Goal: Task Accomplishment & Management: Complete application form

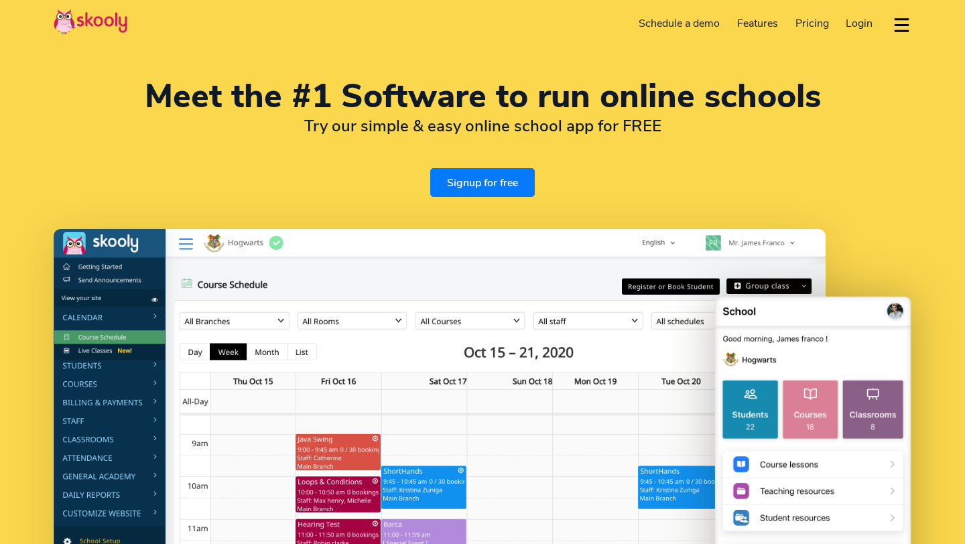
select select "en"
select select "91"
select select "[GEOGRAPHIC_DATA]"
select select "[GEOGRAPHIC_DATA]/[GEOGRAPHIC_DATA]"
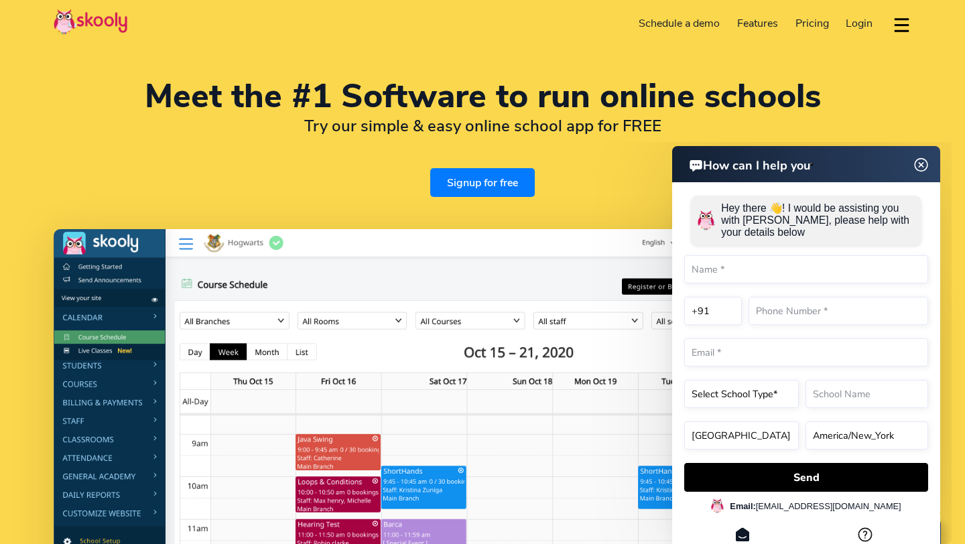
click at [923, 165] on img at bounding box center [921, 165] width 25 height 17
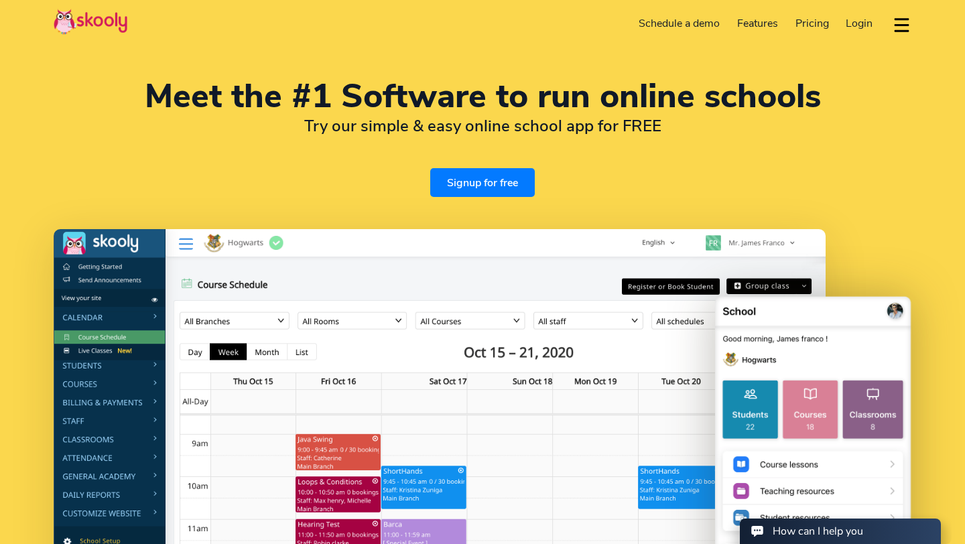
click at [512, 183] on link "Signup for free" at bounding box center [482, 182] width 105 height 29
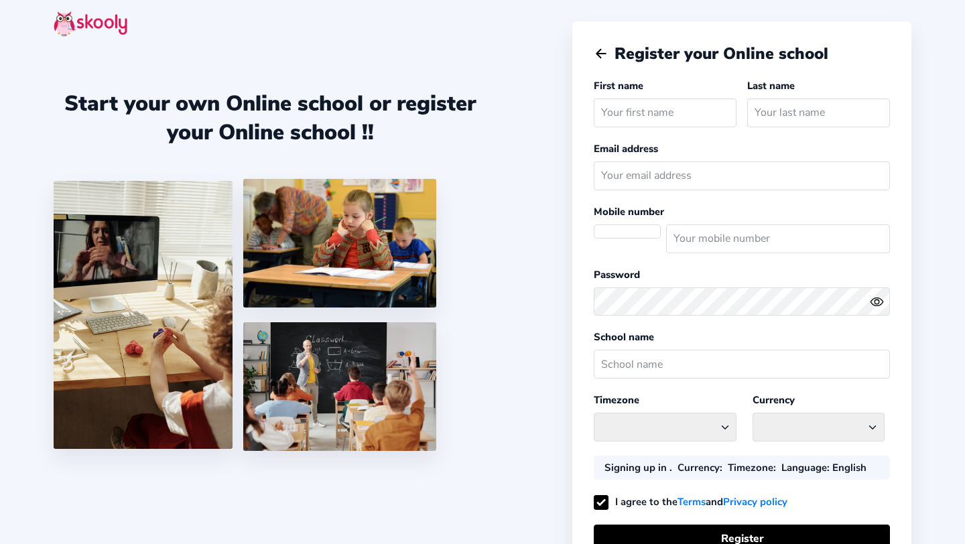
select select
select select "Asia/Kolkata"
select select "INR ₹"
select select "IN"
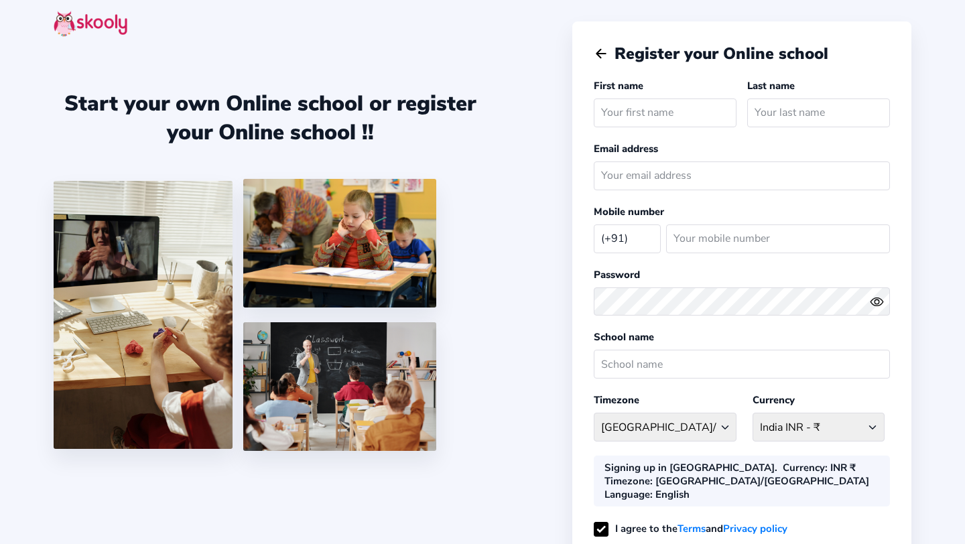
click at [633, 111] on input "text" at bounding box center [665, 113] width 143 height 29
type input "Anjaly"
type input "Francis"
type input "anjaly14fr@gmail.com"
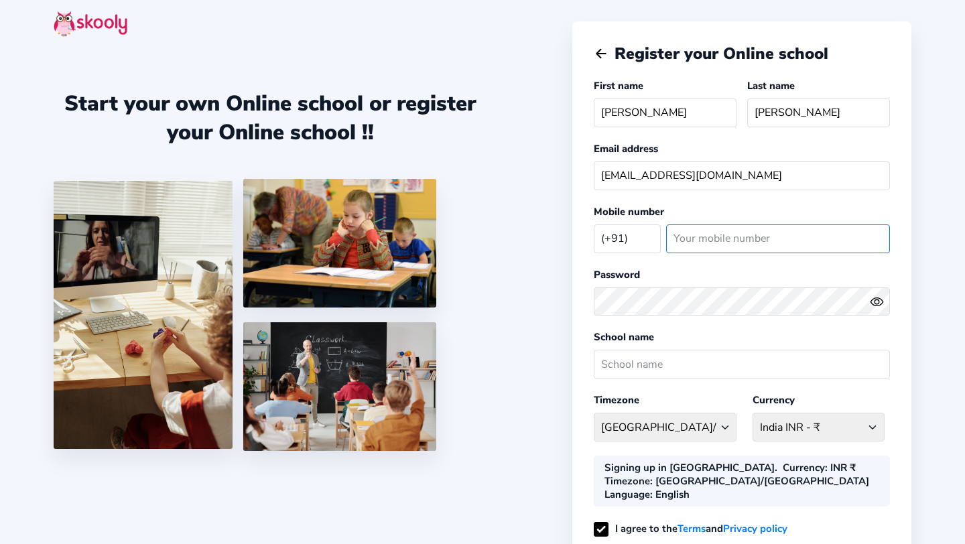
type input "9952065425"
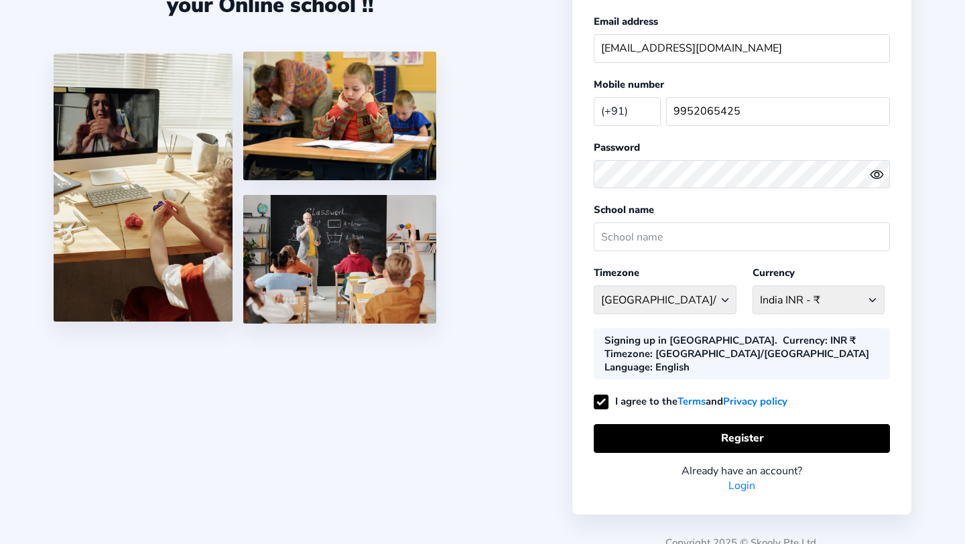
click at [744, 479] on link "Login" at bounding box center [742, 486] width 27 height 15
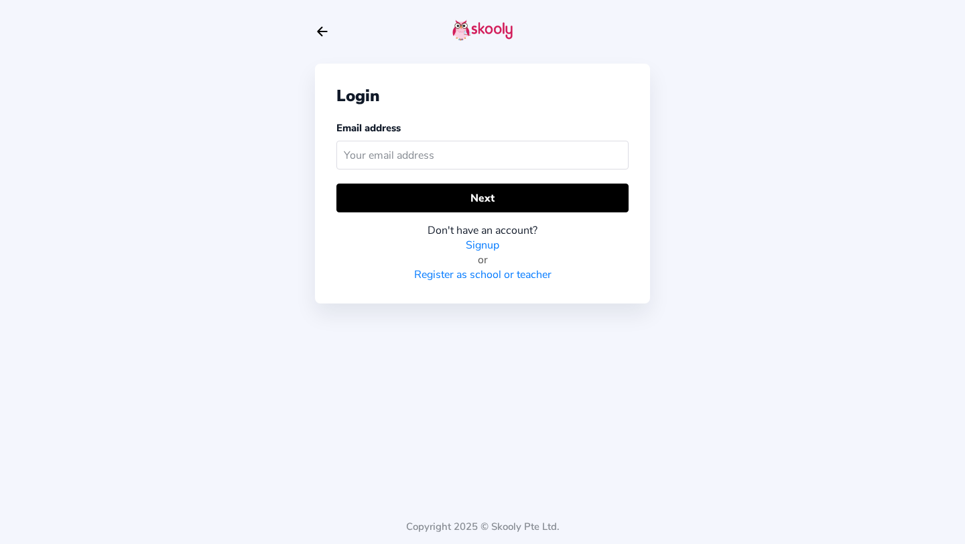
click at [487, 164] on input "text" at bounding box center [483, 155] width 292 height 29
type input "thecommonroomindia@gmail.com"
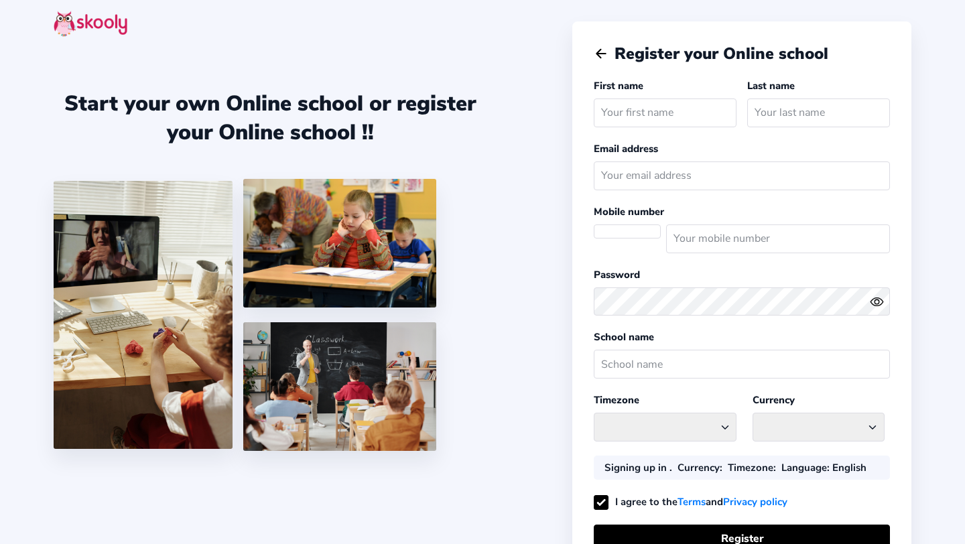
select select "IN"
select select "[GEOGRAPHIC_DATA]/[GEOGRAPHIC_DATA]"
select select "INR ₹"
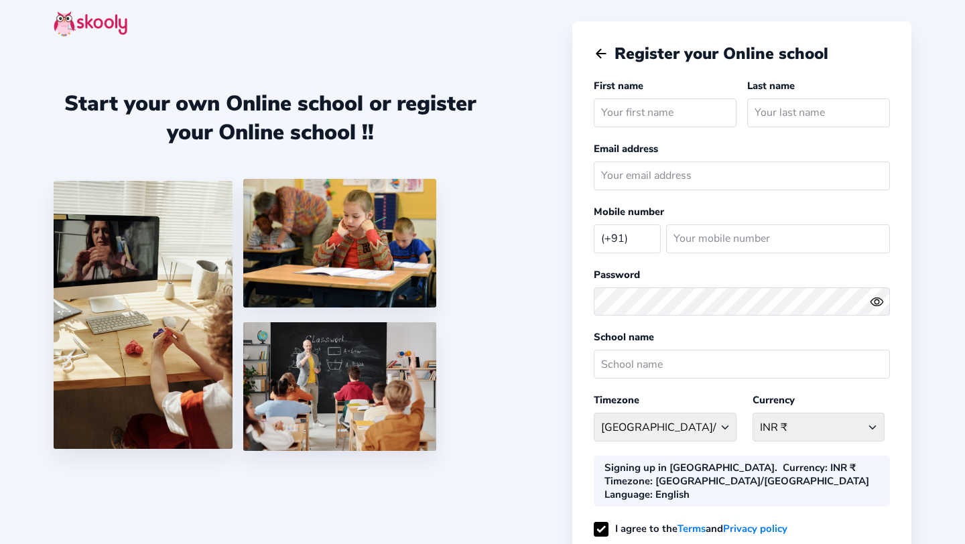
click at [626, 116] on input "text" at bounding box center [665, 113] width 143 height 29
type input "Anjaly"
type input "Francis"
type input "anjaly14fr@gmail.com"
type input "9952065425"
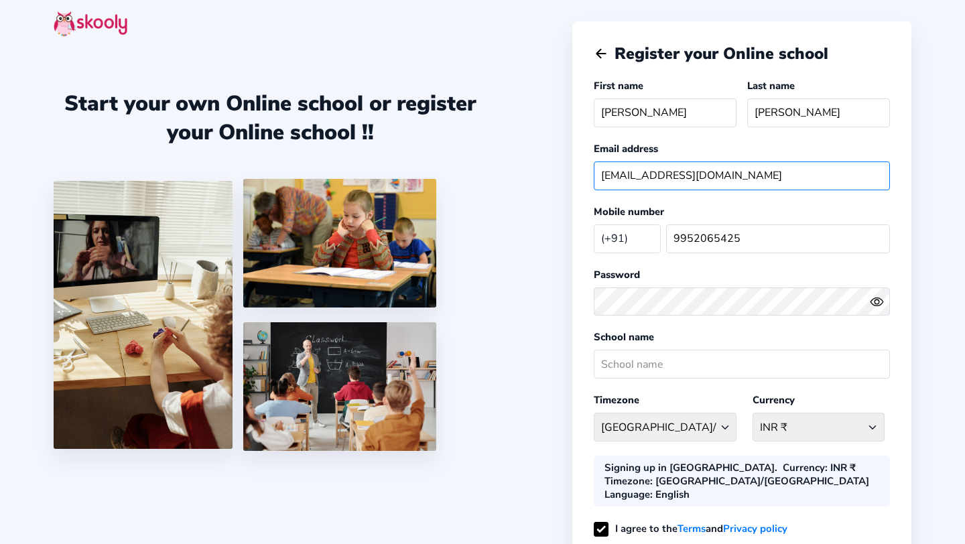
click at [674, 177] on input "[EMAIL_ADDRESS][DOMAIN_NAME]" at bounding box center [742, 176] width 296 height 29
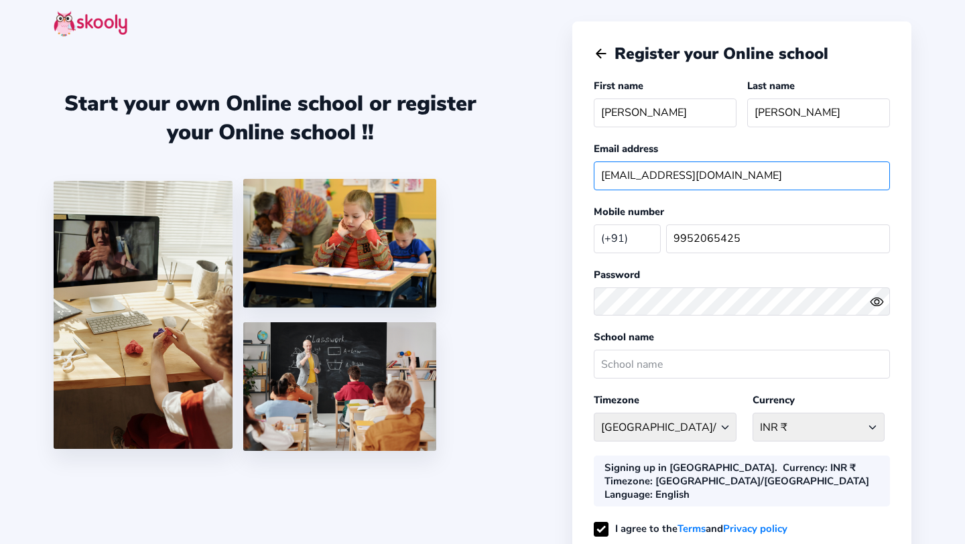
type input "thecommonroomindia@gmail.com"
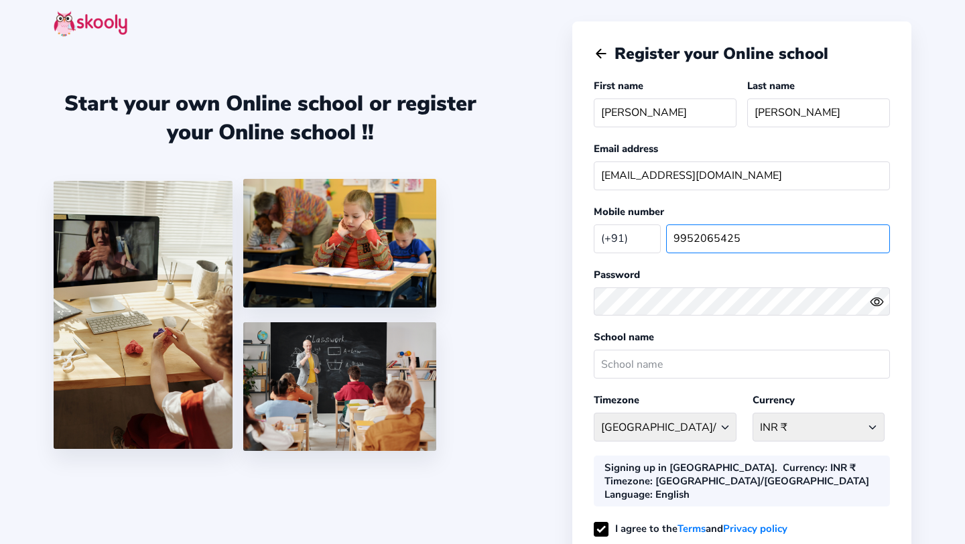
click at [727, 239] on input "9952065425" at bounding box center [778, 239] width 224 height 29
type input "6238198332"
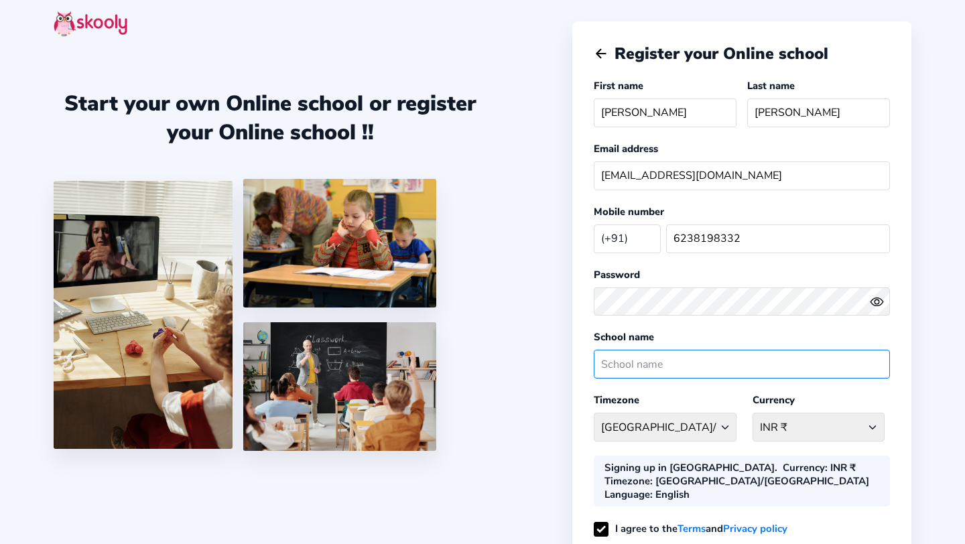
click at [701, 365] on input "text" at bounding box center [742, 364] width 296 height 29
type input "Common Room"
click at [951, 349] on div "Start your own Online school or register your Online school !! Register your On…" at bounding box center [482, 344] width 965 height 688
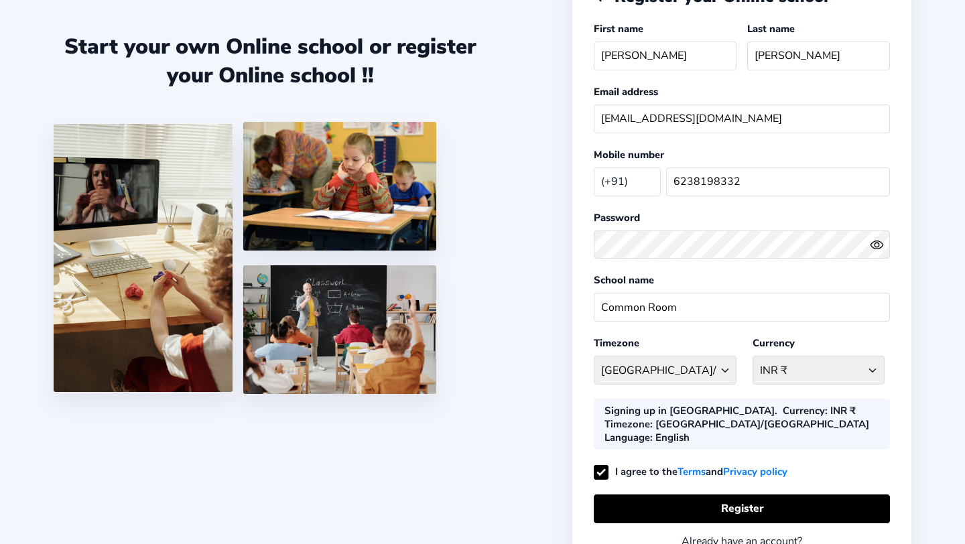
scroll to position [127, 0]
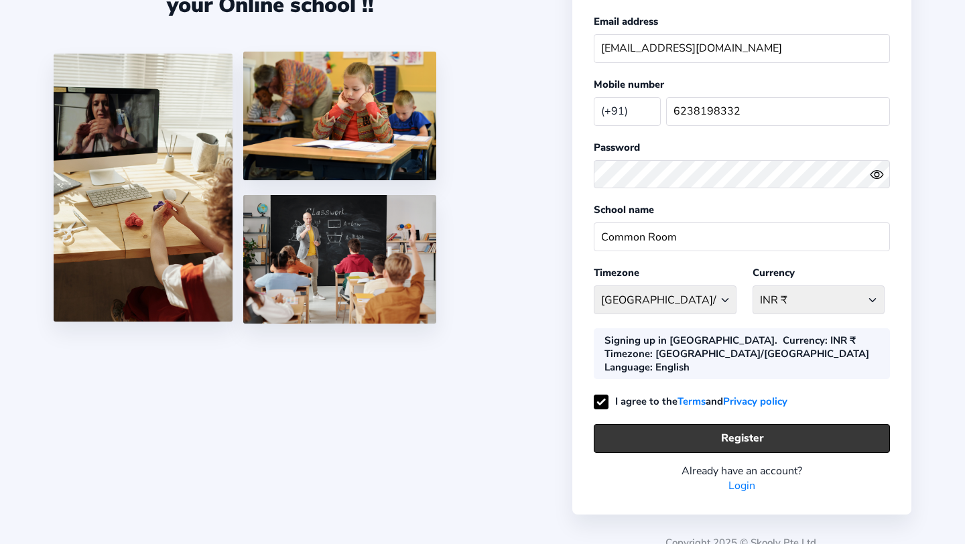
click at [842, 424] on button "Register" at bounding box center [742, 438] width 296 height 29
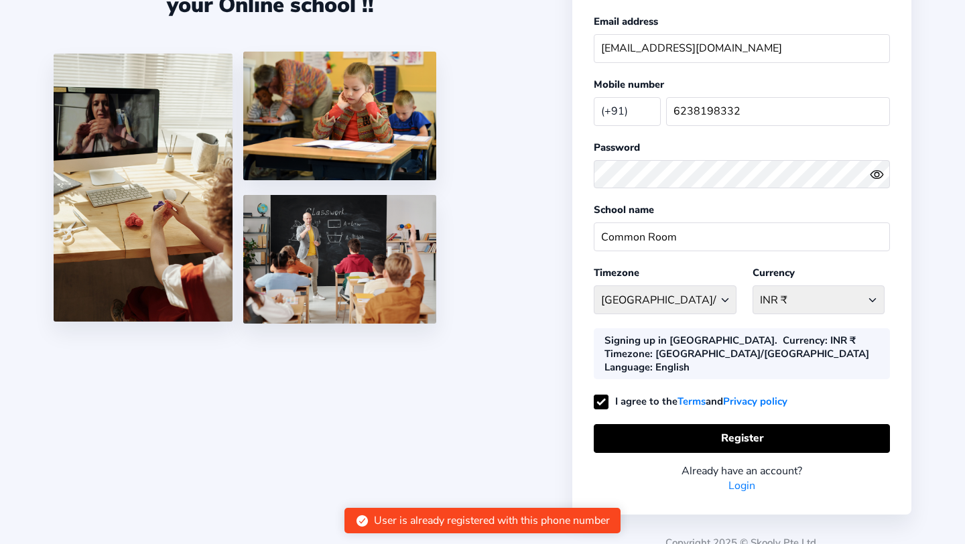
click at [746, 479] on link "Login" at bounding box center [742, 486] width 27 height 15
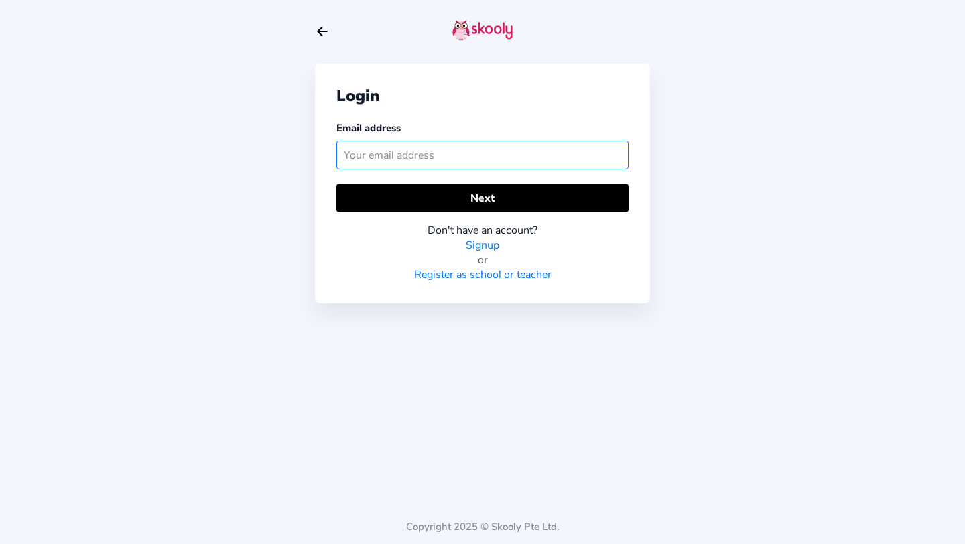
click at [544, 146] on input "text" at bounding box center [483, 155] width 292 height 29
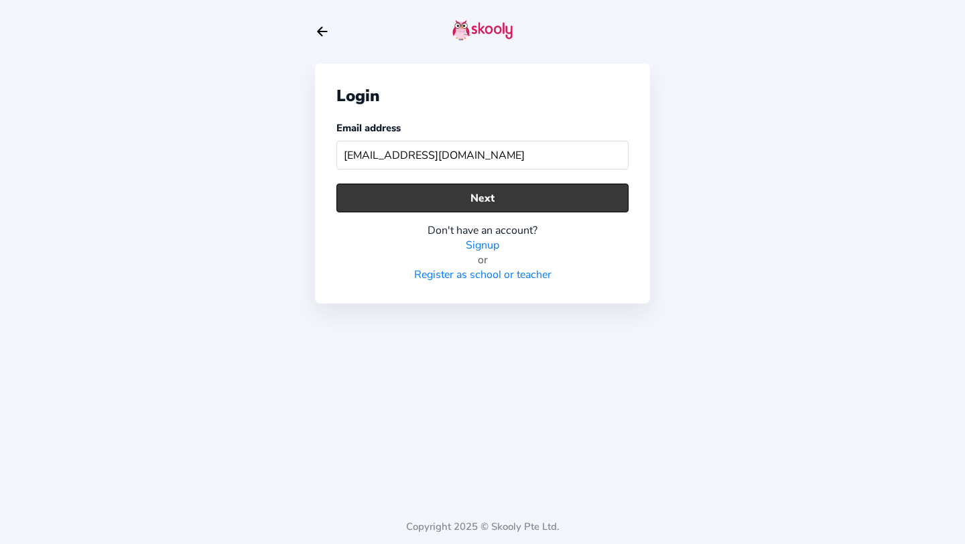
click at [524, 202] on button "Next" at bounding box center [483, 198] width 292 height 29
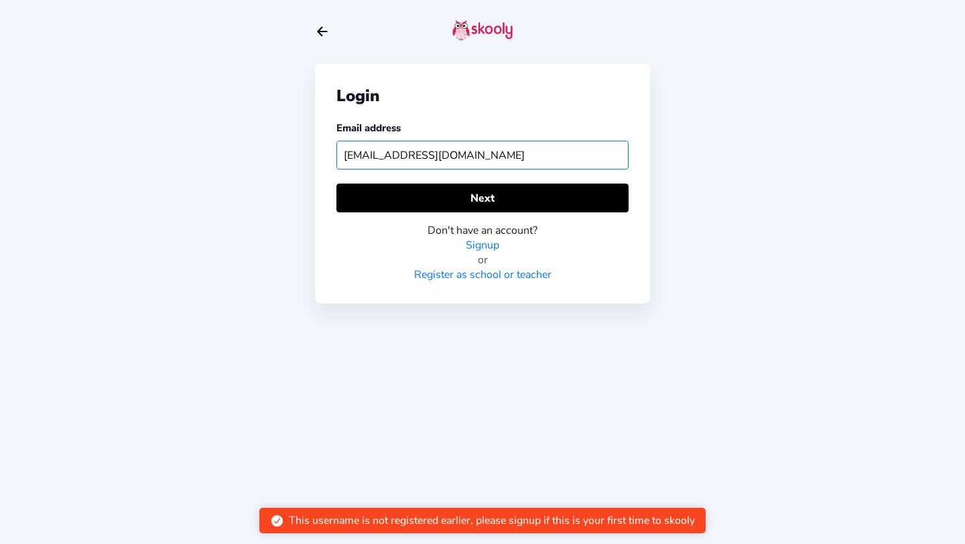
click at [506, 158] on input "anjaly14fr@gmail.com" at bounding box center [483, 155] width 292 height 29
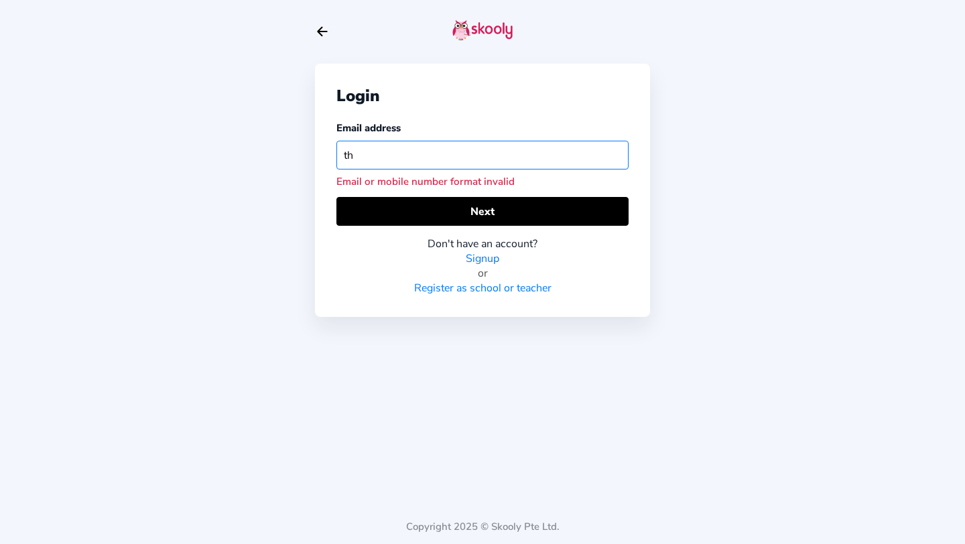
type input "t"
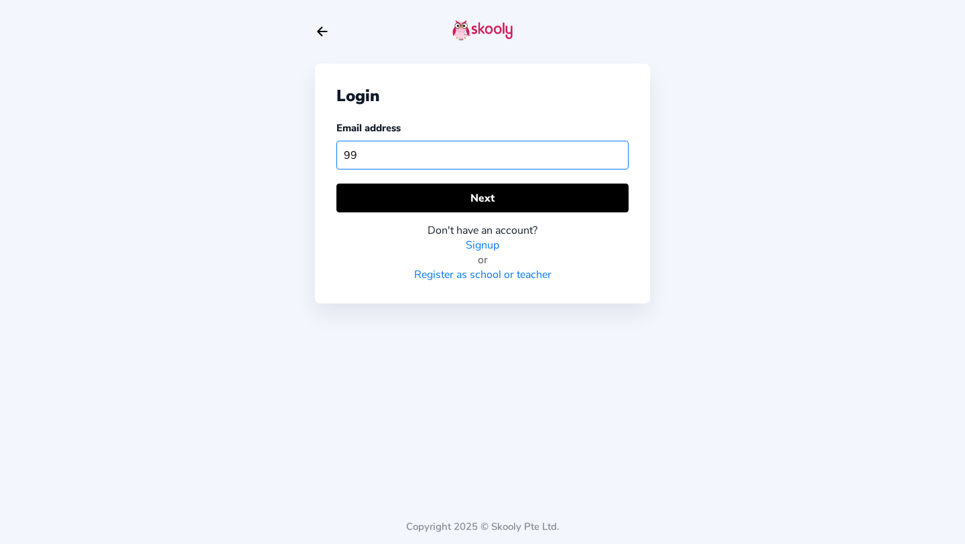
type input "9"
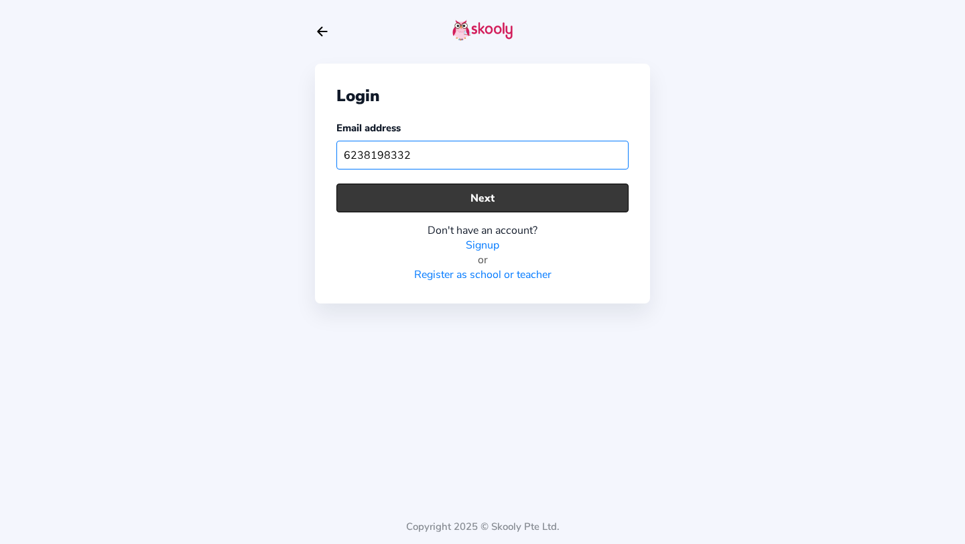
type input "6238198332"
click at [525, 192] on button "Next" at bounding box center [483, 198] width 292 height 29
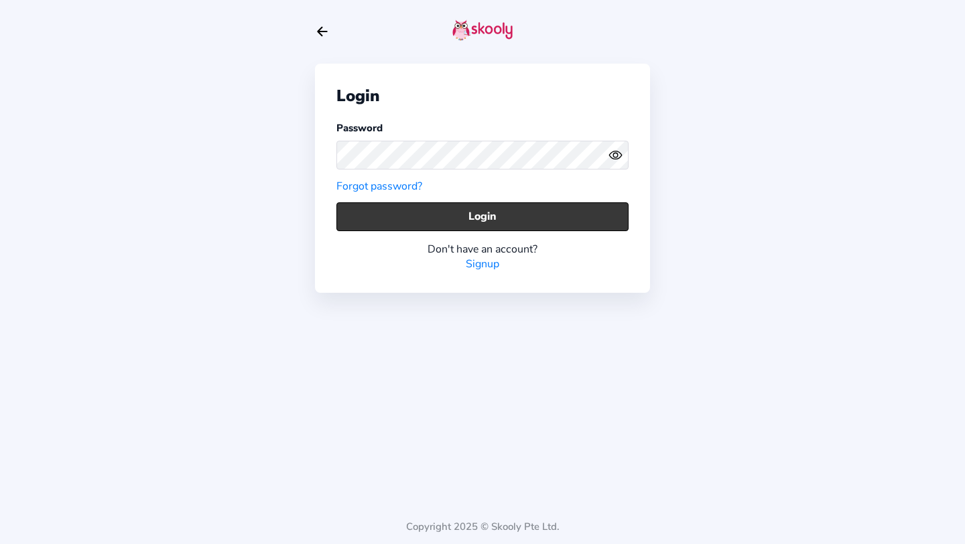
click at [571, 209] on button "Login" at bounding box center [483, 216] width 292 height 29
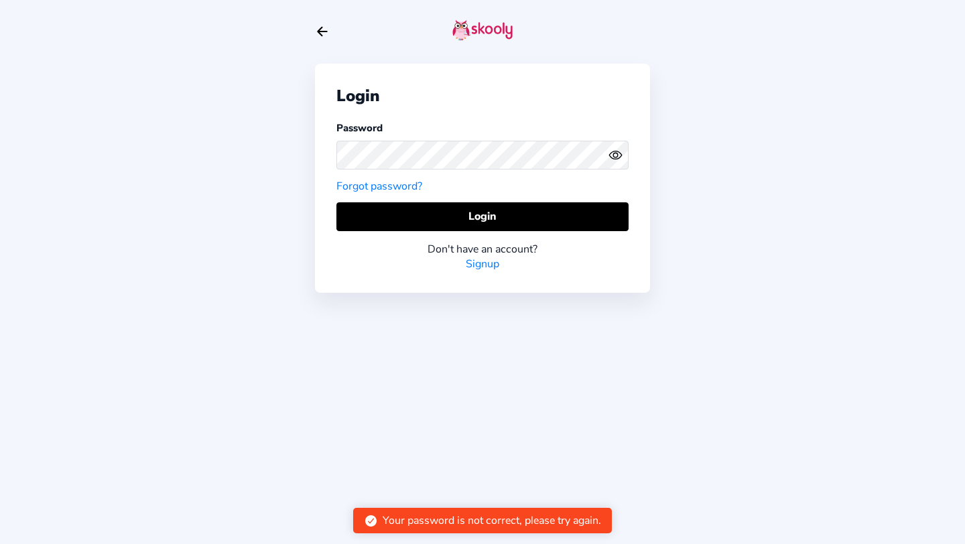
click at [403, 182] on link "Forgot password?" at bounding box center [380, 186] width 86 height 15
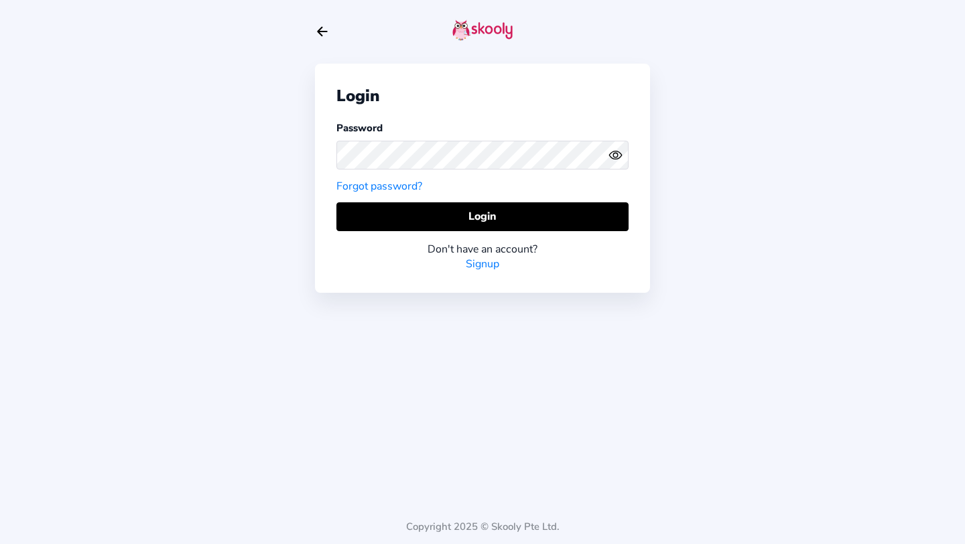
click at [479, 263] on link "Signup" at bounding box center [483, 264] width 34 height 15
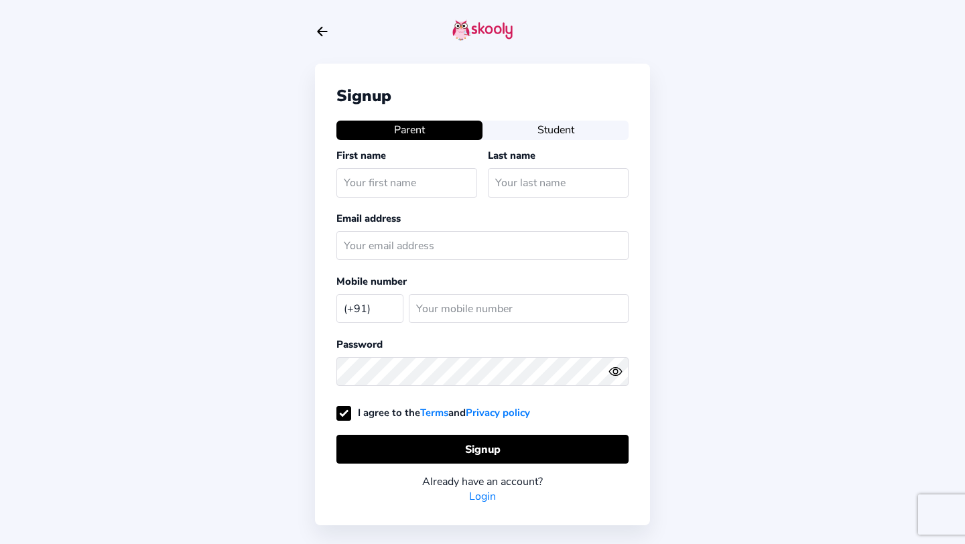
select select "IN"
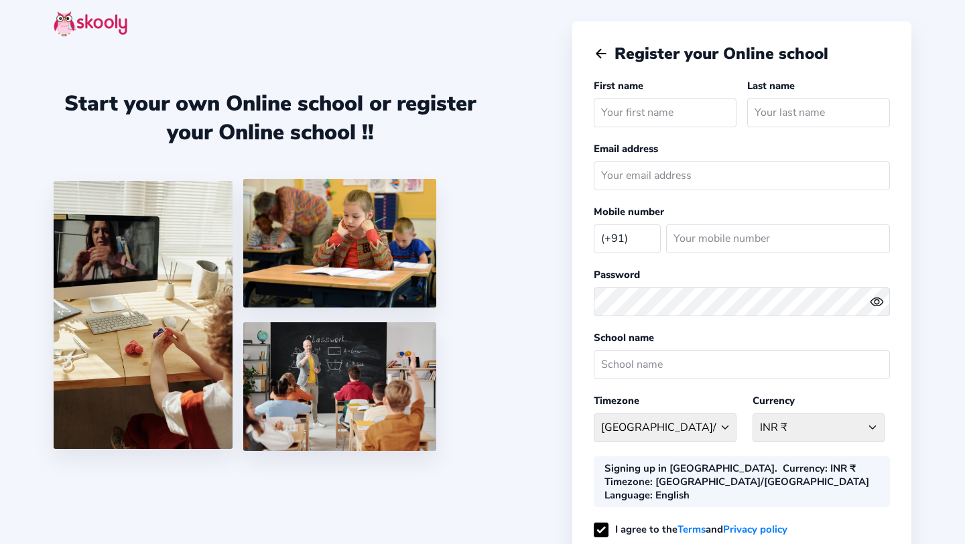
select select "IN"
click at [627, 112] on input "text" at bounding box center [665, 113] width 143 height 29
type input "Anjaly"
type input "Francis"
type input "anjaly14fr@gmail.com"
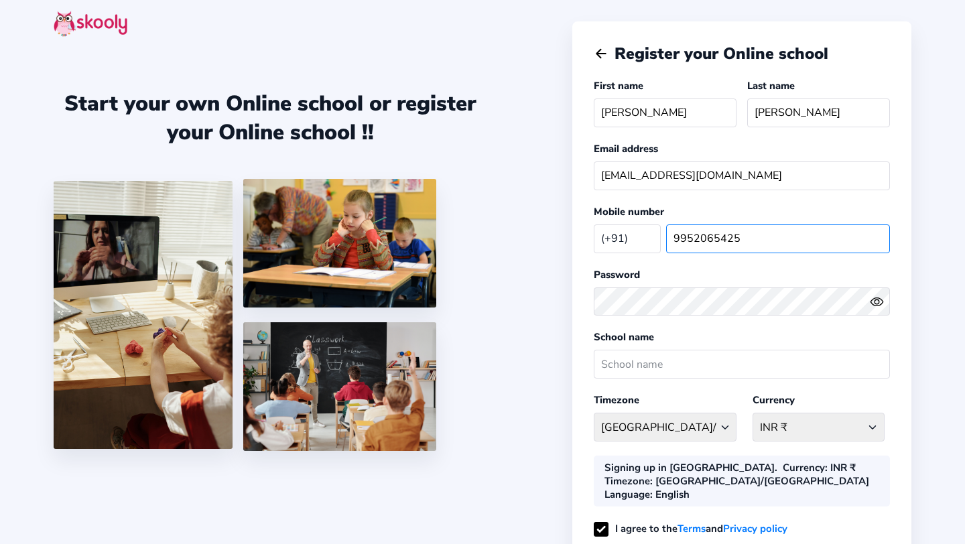
click at [707, 234] on input "9952065425" at bounding box center [778, 239] width 224 height 29
type input "6238198332"
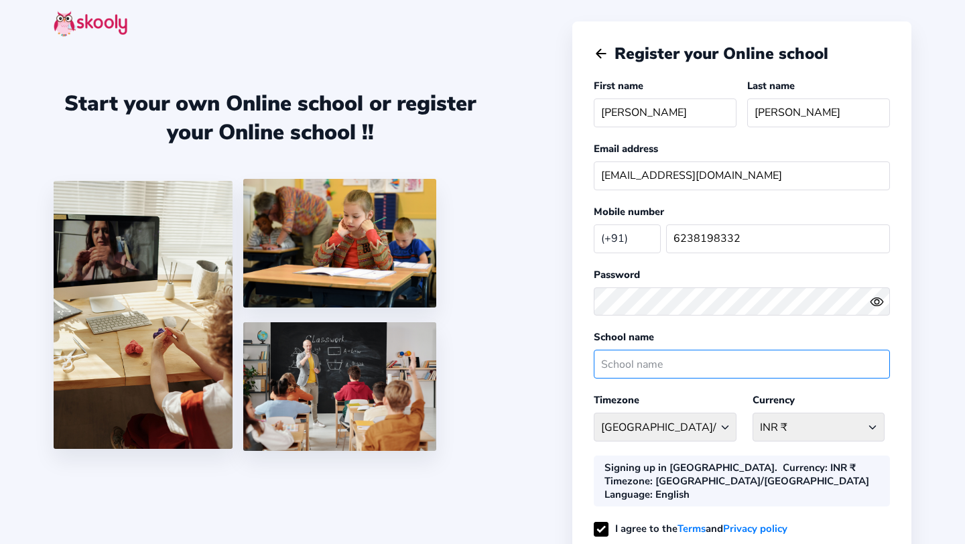
click at [681, 372] on input "text" at bounding box center [742, 364] width 296 height 29
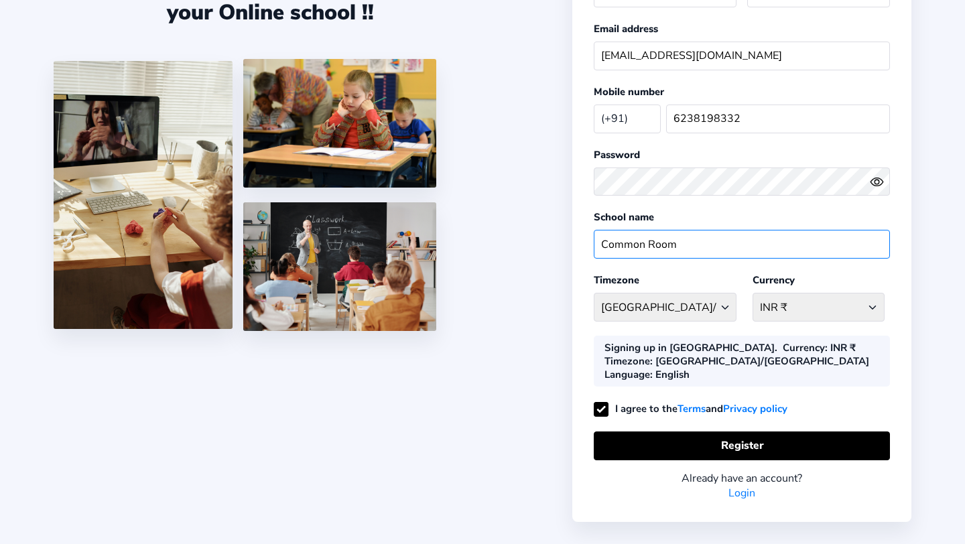
scroll to position [127, 0]
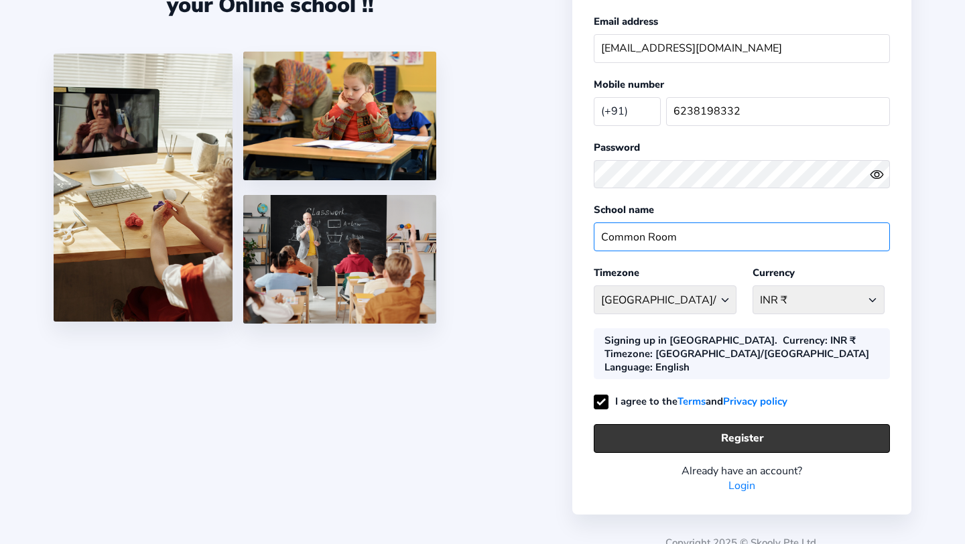
type input "Common Room"
click at [769, 424] on button "Register" at bounding box center [742, 438] width 296 height 29
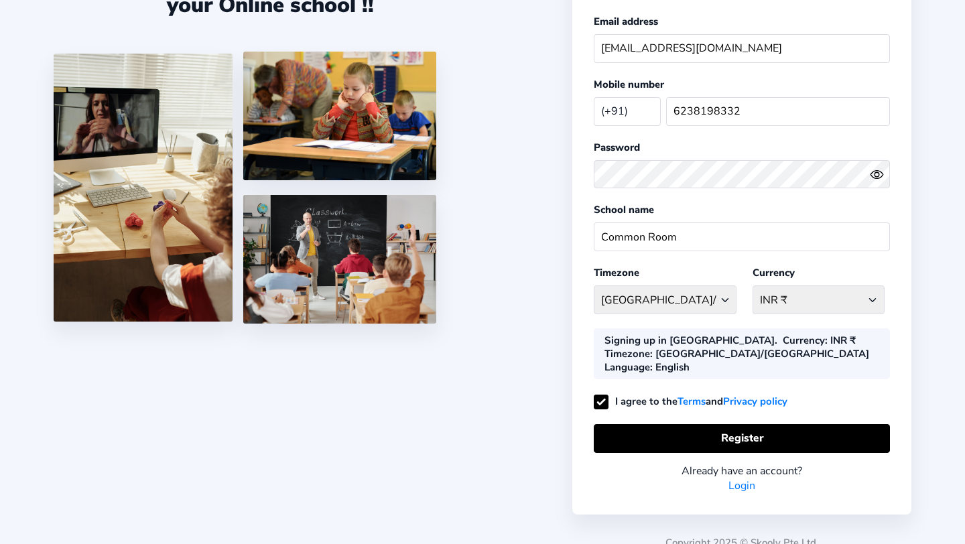
click at [748, 479] on link "Login" at bounding box center [742, 486] width 27 height 15
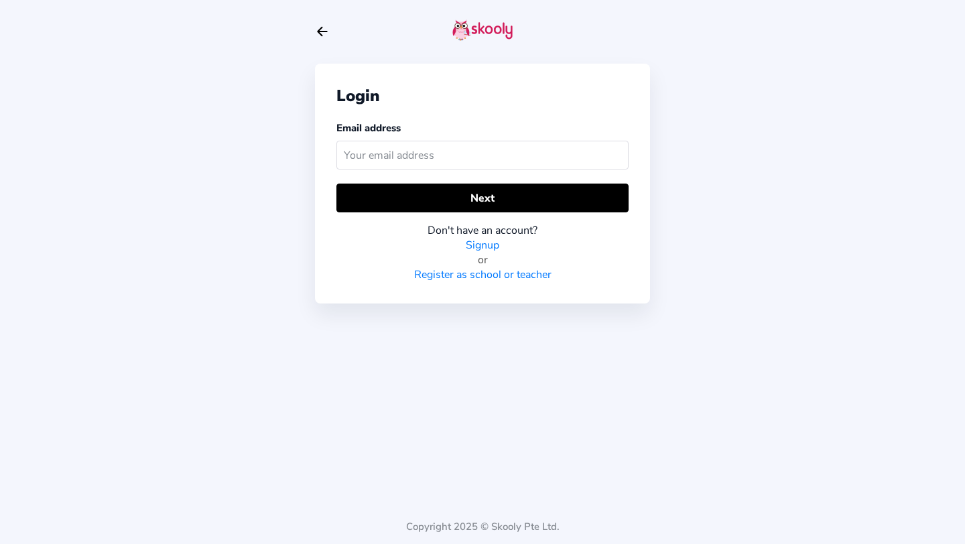
click at [462, 162] on input "text" at bounding box center [483, 155] width 292 height 29
click at [367, 156] on input "text" at bounding box center [483, 155] width 292 height 29
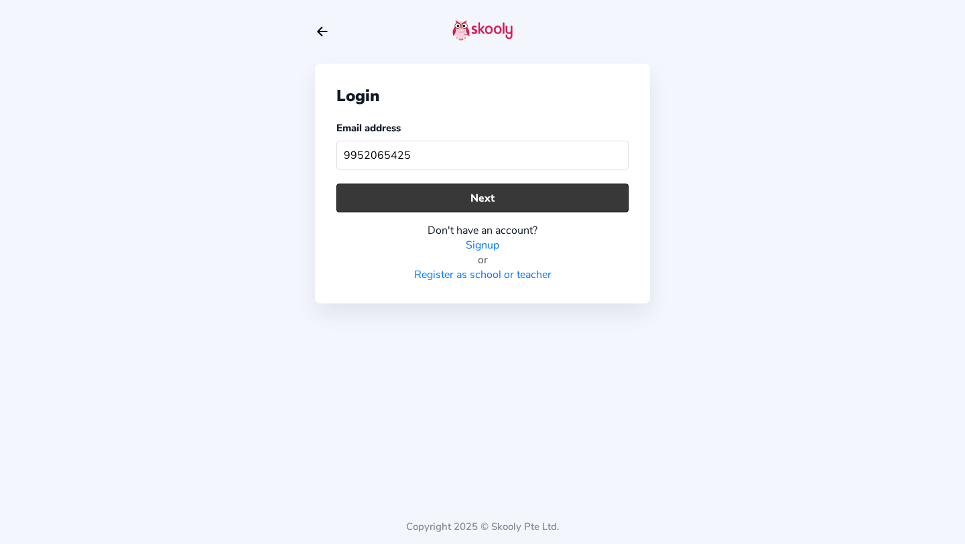
click at [416, 204] on button "Next" at bounding box center [483, 198] width 292 height 29
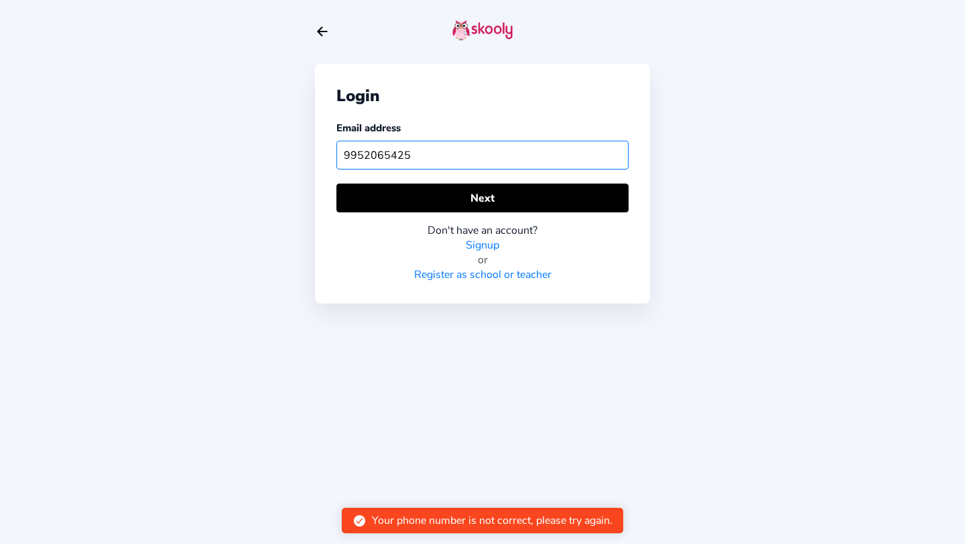
click at [377, 143] on input "9952065425" at bounding box center [483, 155] width 292 height 29
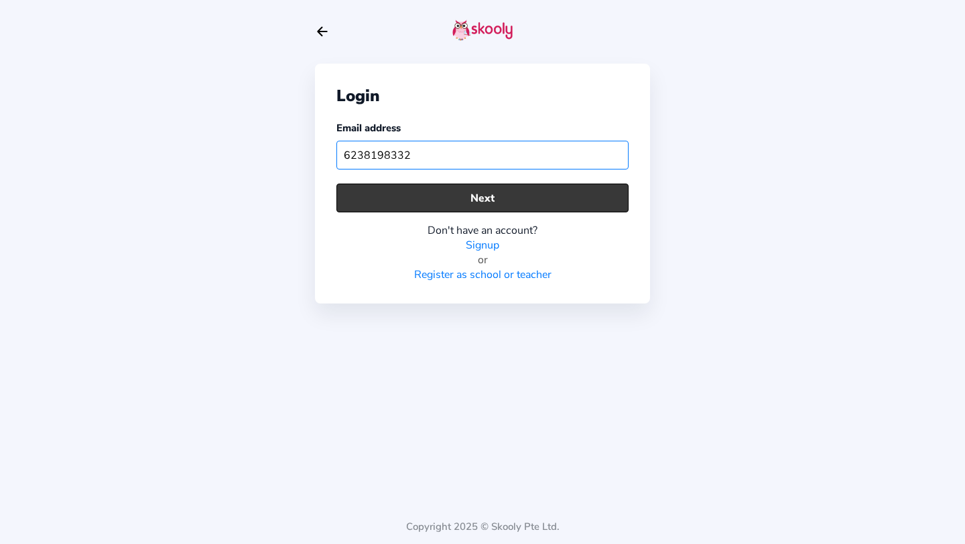
type input "6238198332"
click at [401, 189] on button "Next" at bounding box center [483, 198] width 292 height 29
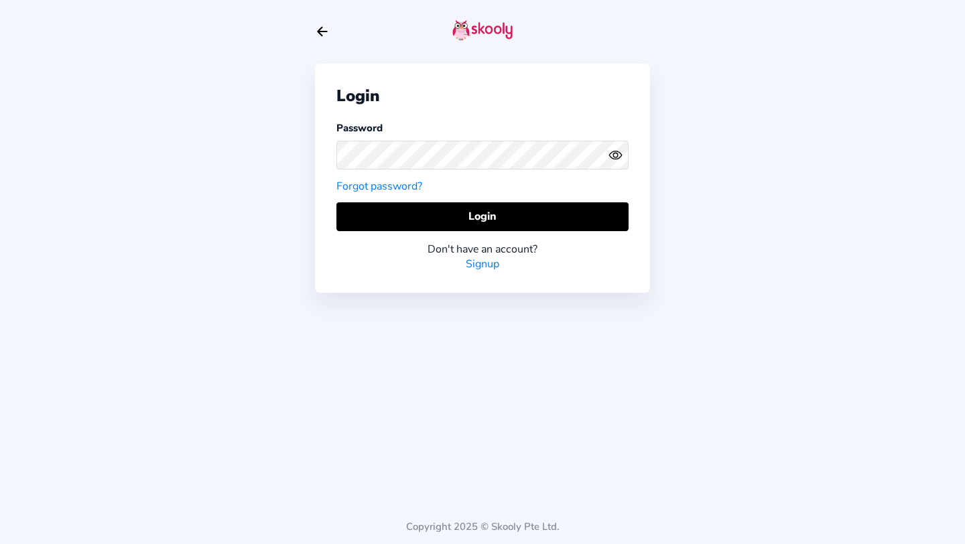
click at [401, 184] on link "Forgot password?" at bounding box center [380, 186] width 86 height 15
